Goal: Find contact information: Find contact information

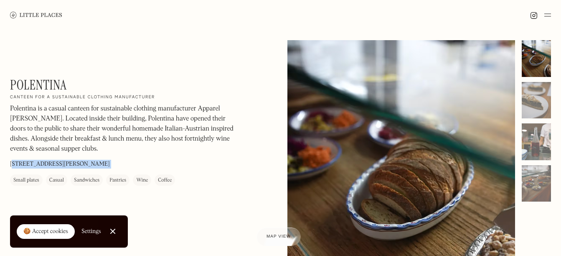
click at [11, 163] on div "Polentina On Our Radar Canteen for a sustainable clothing manufacturer Polentin…" at bounding box center [280, 193] width 561 height 326
drag, startPoint x: 8, startPoint y: 162, endPoint x: 13, endPoint y: 165, distance: 5.9
click at [13, 165] on div "Polentina On Our Radar Canteen for a sustainable clothing manufacturer Polentin…" at bounding box center [280, 193] width 561 height 326
drag, startPoint x: 13, startPoint y: 165, endPoint x: 30, endPoint y: 165, distance: 18.0
click at [30, 165] on p "[STREET_ADDRESS][PERSON_NAME]" at bounding box center [60, 164] width 100 height 9
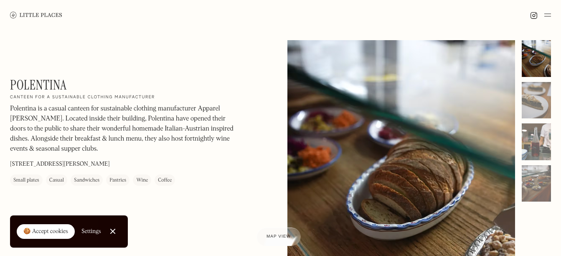
click at [30, 165] on p "[STREET_ADDRESS][PERSON_NAME]" at bounding box center [60, 164] width 100 height 9
drag, startPoint x: 30, startPoint y: 165, endPoint x: 10, endPoint y: 162, distance: 20.7
click at [10, 162] on p "[STREET_ADDRESS][PERSON_NAME]" at bounding box center [60, 164] width 100 height 9
